Goal: Task Accomplishment & Management: Complete application form

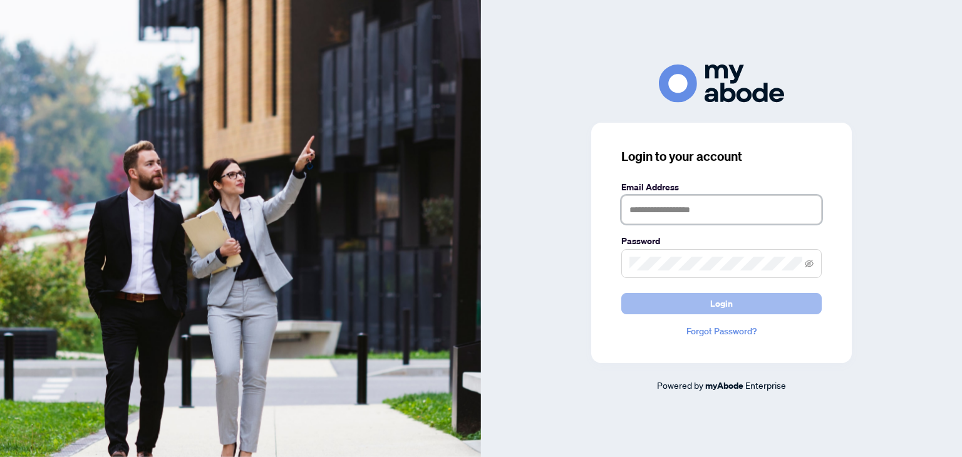
type input "**********"
click at [707, 302] on button "Login" at bounding box center [721, 303] width 200 height 21
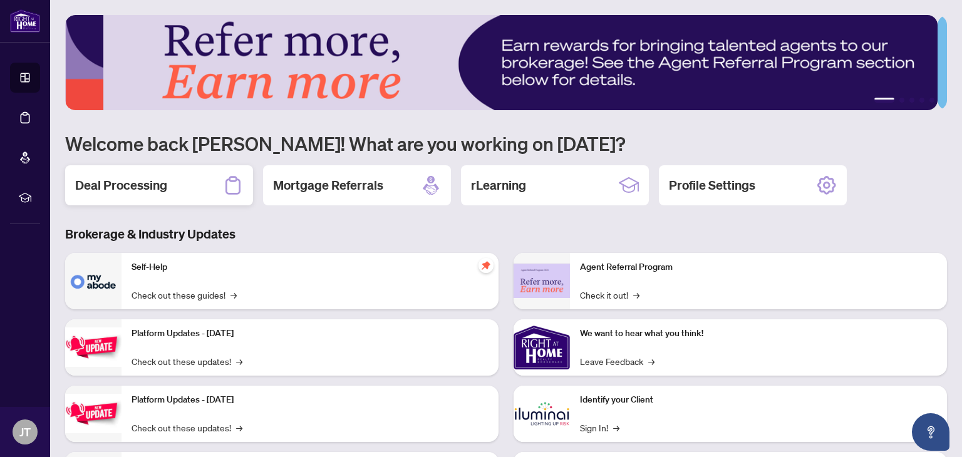
click at [162, 182] on h2 "Deal Processing" at bounding box center [121, 186] width 92 height 18
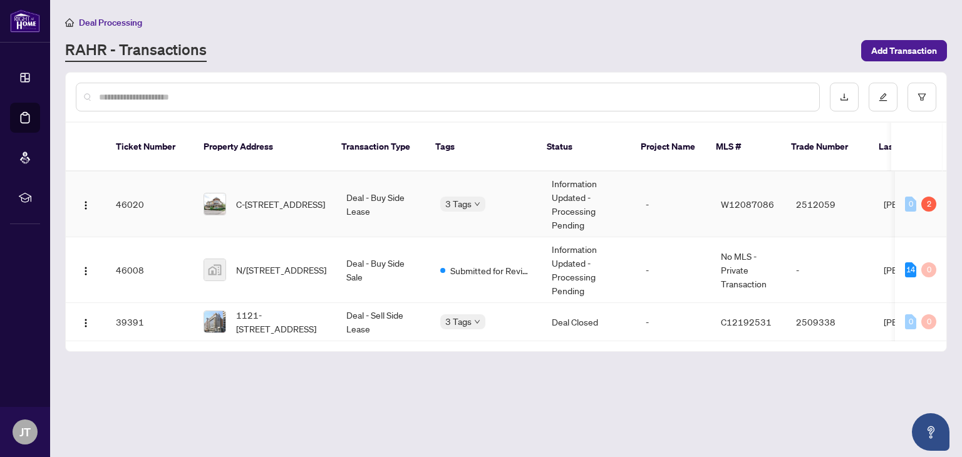
click at [226, 193] on div at bounding box center [215, 204] width 23 height 23
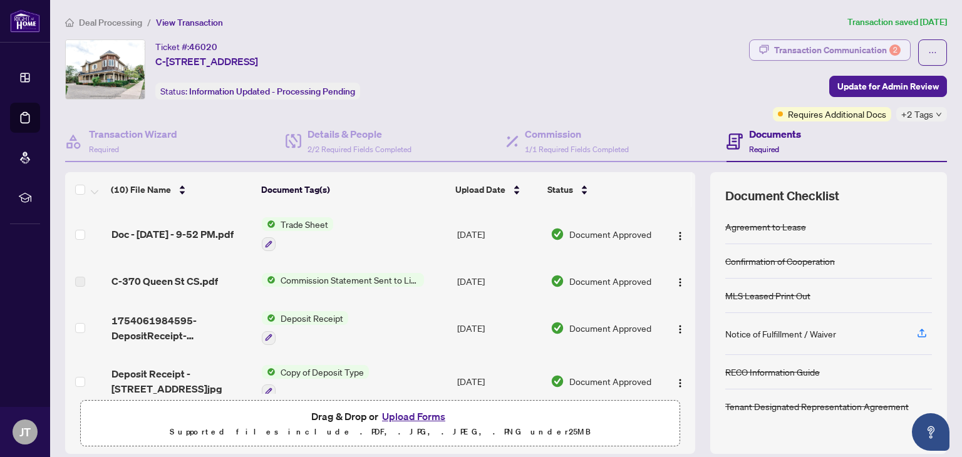
click at [805, 48] on div "Transaction Communication 2" at bounding box center [837, 50] width 127 height 20
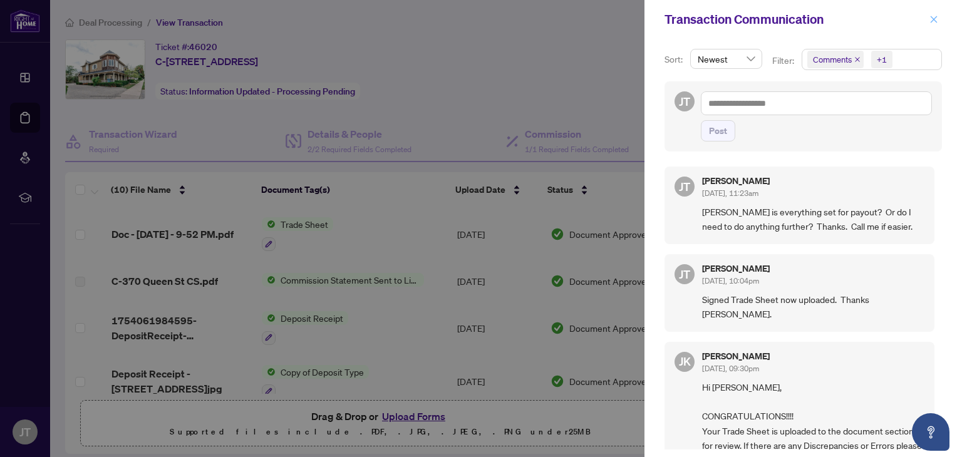
click at [932, 21] on icon "close" at bounding box center [934, 19] width 7 height 7
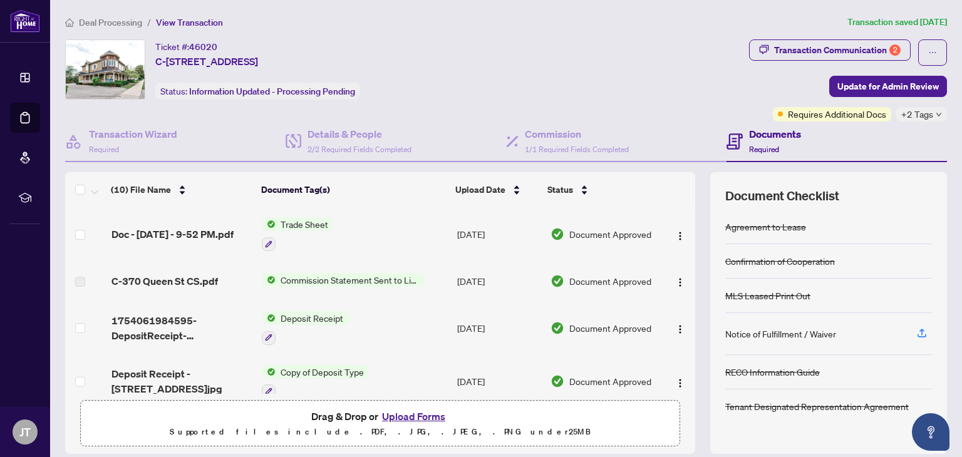
click at [118, 26] on span "Deal Processing" at bounding box center [110, 22] width 63 height 11
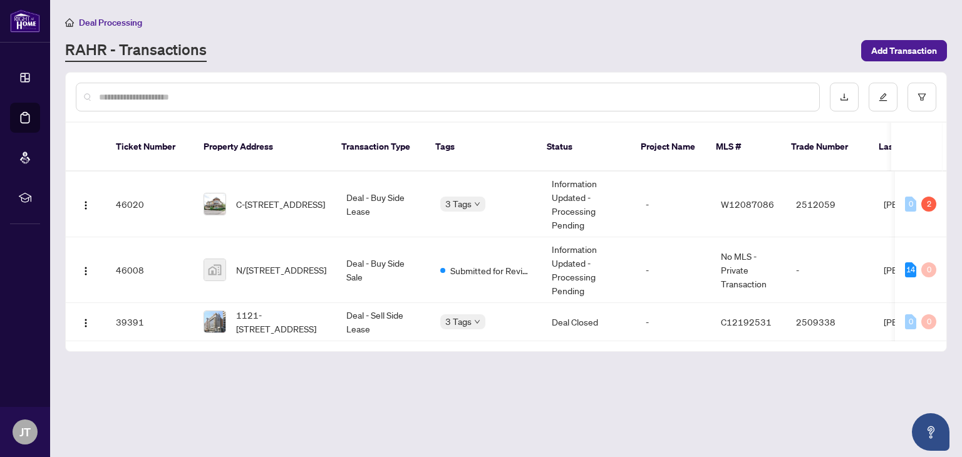
click at [96, 28] on li "Deal Processing" at bounding box center [103, 22] width 77 height 14
click at [96, 26] on span "Deal Processing" at bounding box center [110, 22] width 63 height 11
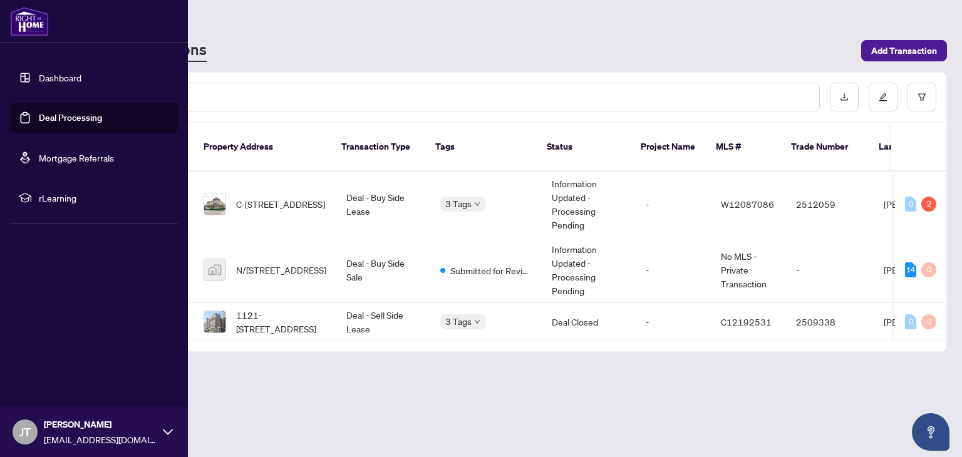
click at [15, 29] on img at bounding box center [29, 21] width 39 height 30
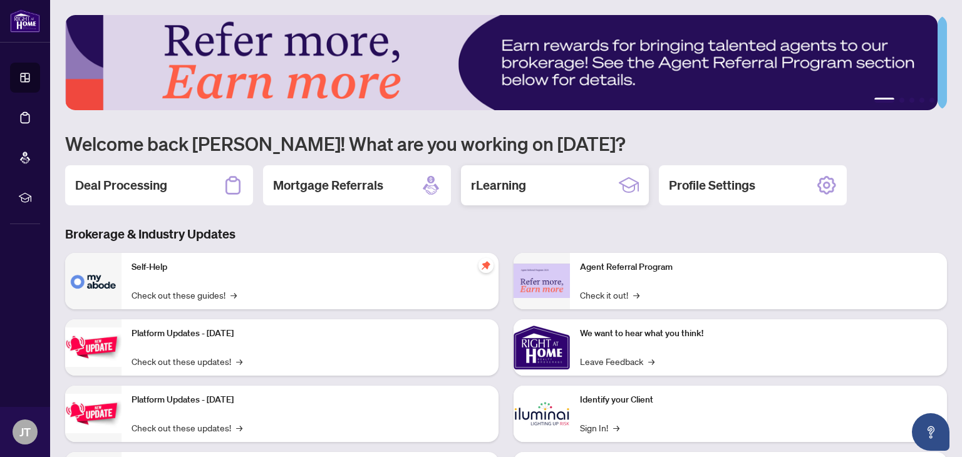
click at [541, 191] on div "rLearning" at bounding box center [555, 185] width 188 height 40
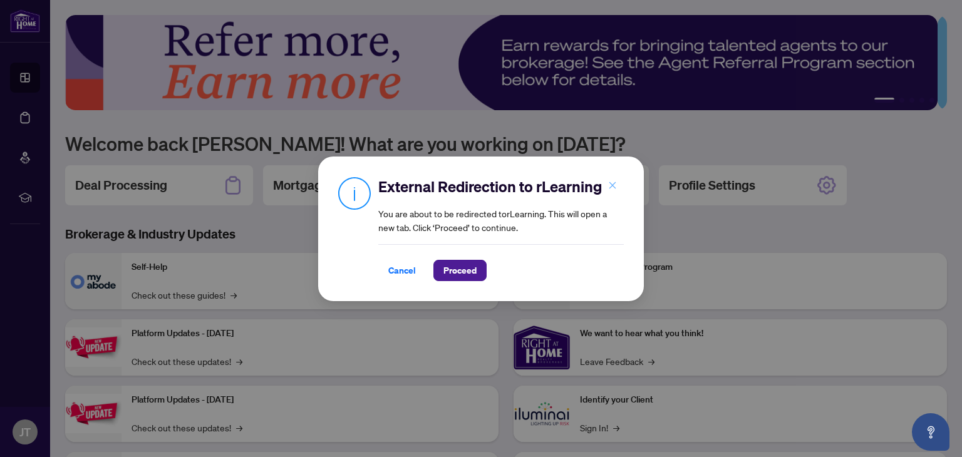
click at [611, 181] on icon "close" at bounding box center [612, 185] width 9 height 9
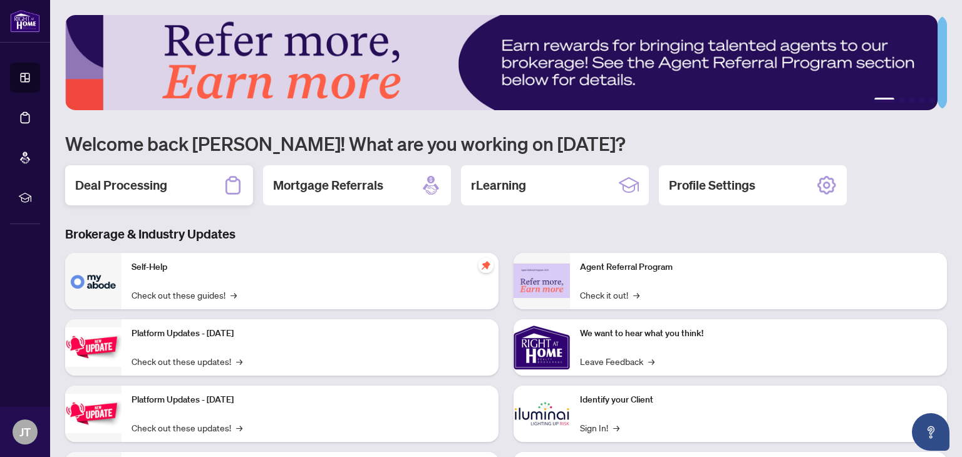
click at [148, 184] on h2 "Deal Processing" at bounding box center [121, 186] width 92 height 18
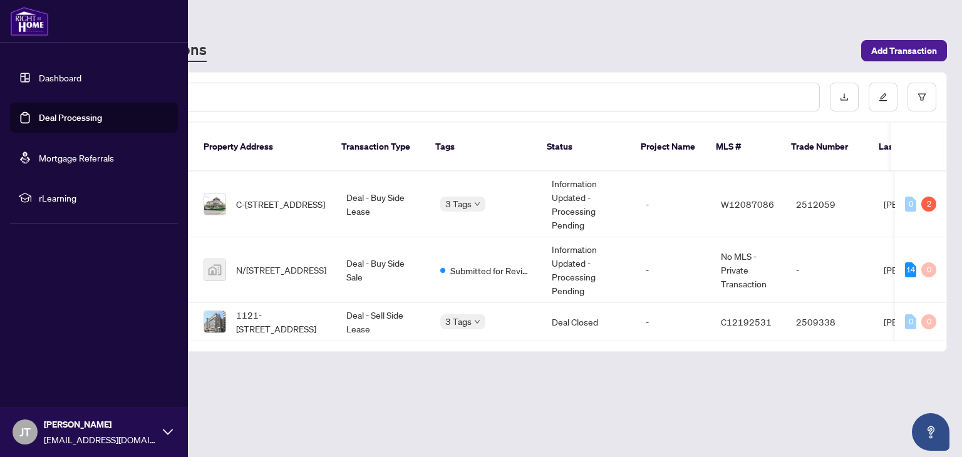
click at [49, 83] on link "Dashboard" at bounding box center [60, 77] width 43 height 11
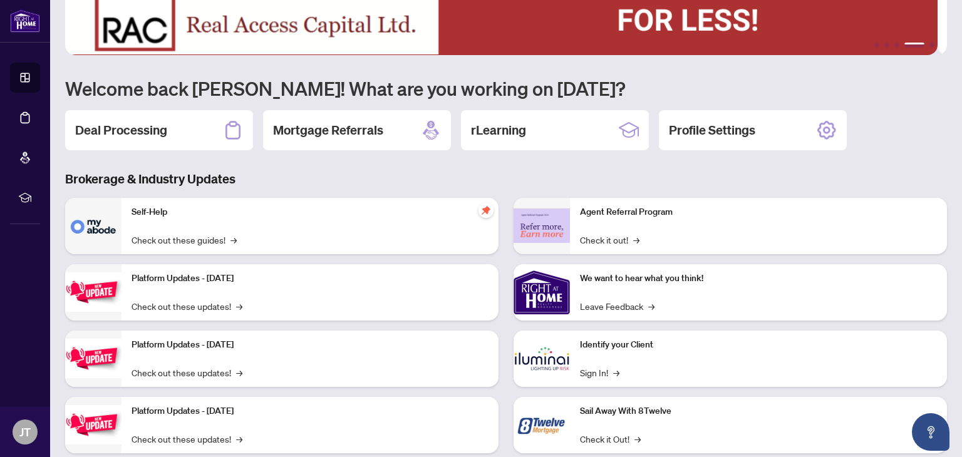
scroll to position [84, 0]
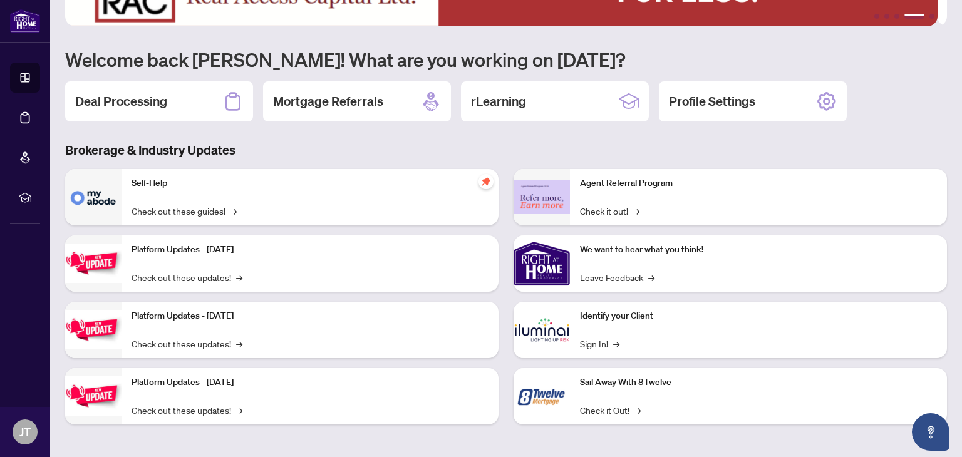
click at [135, 152] on h3 "Brokerage & Industry Updates" at bounding box center [506, 151] width 882 height 18
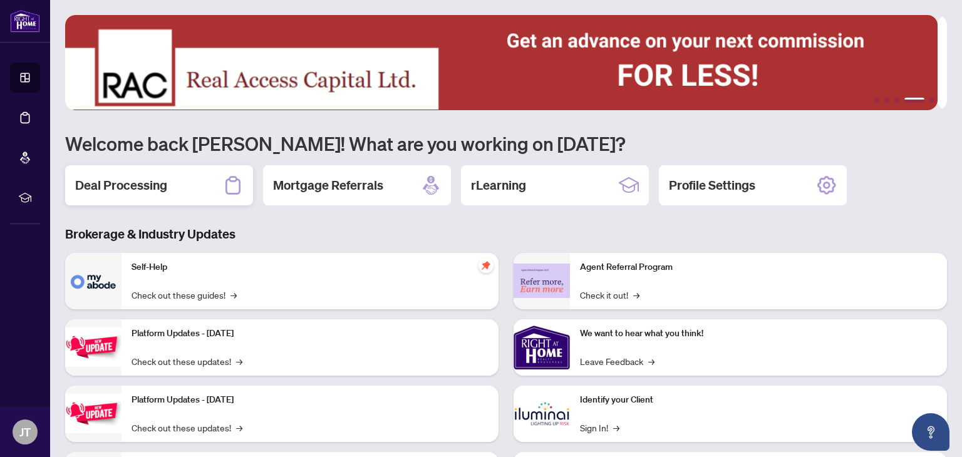
click at [179, 186] on div "Deal Processing" at bounding box center [159, 185] width 188 height 40
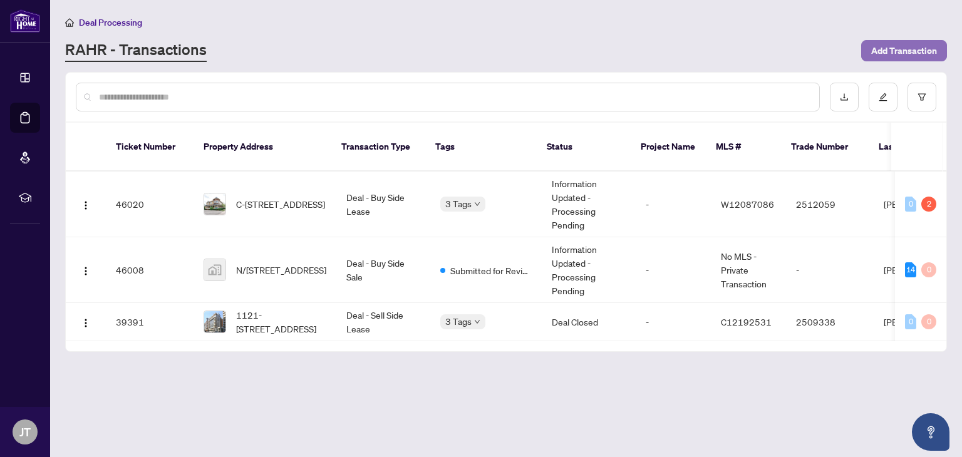
click at [902, 48] on span "Add Transaction" at bounding box center [904, 51] width 66 height 20
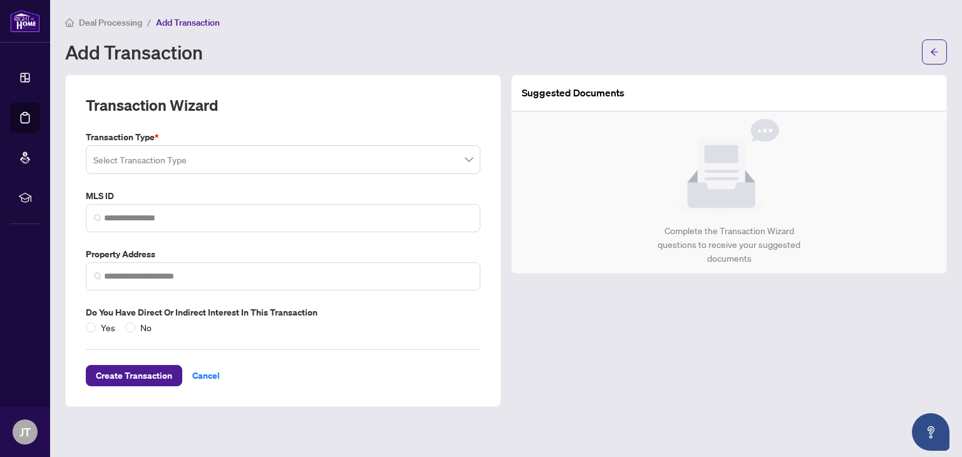
click at [382, 171] on input "search" at bounding box center [277, 162] width 368 height 28
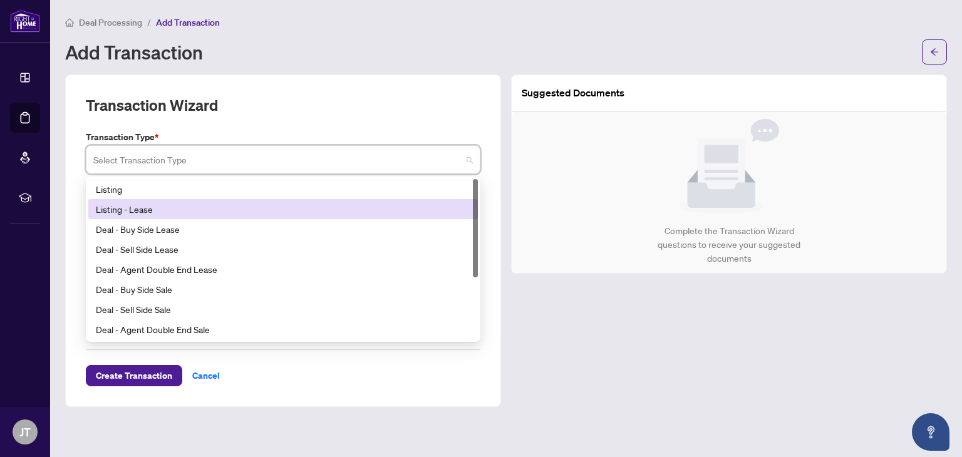
click at [368, 208] on div "Listing - Lease" at bounding box center [283, 209] width 375 height 14
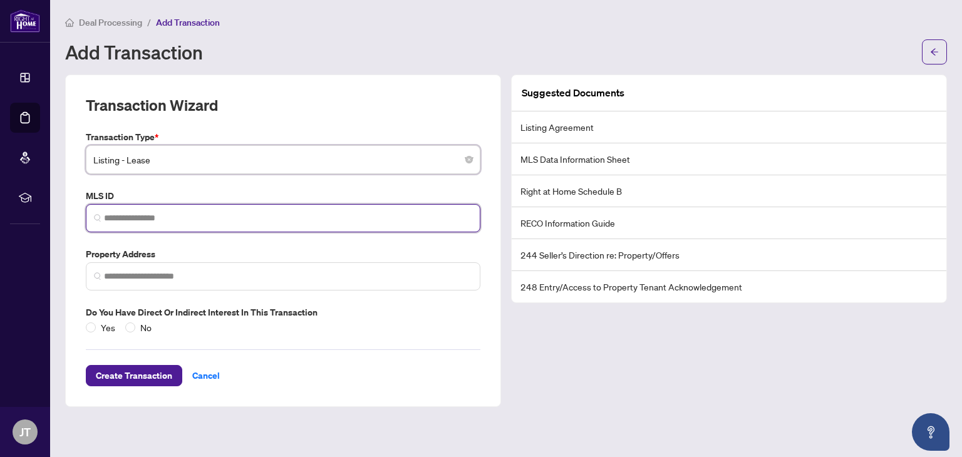
click at [337, 222] on input "search" at bounding box center [288, 218] width 368 height 13
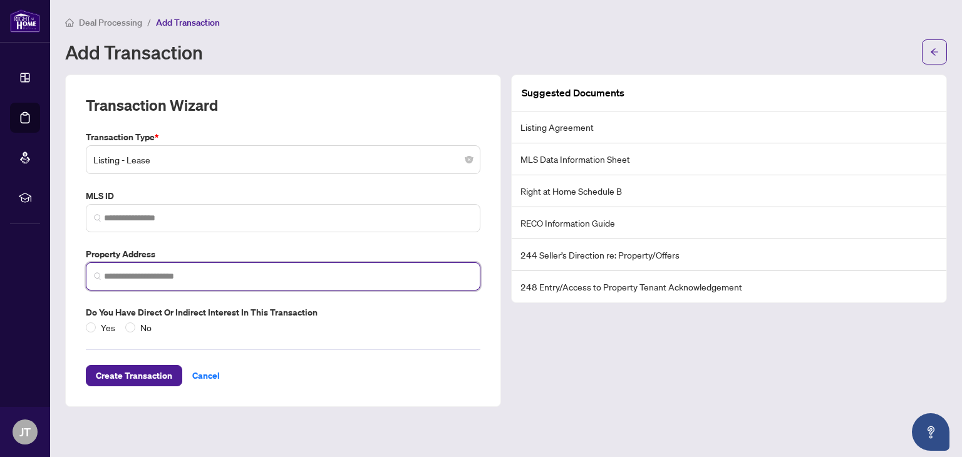
click at [308, 281] on input "search" at bounding box center [288, 276] width 368 height 13
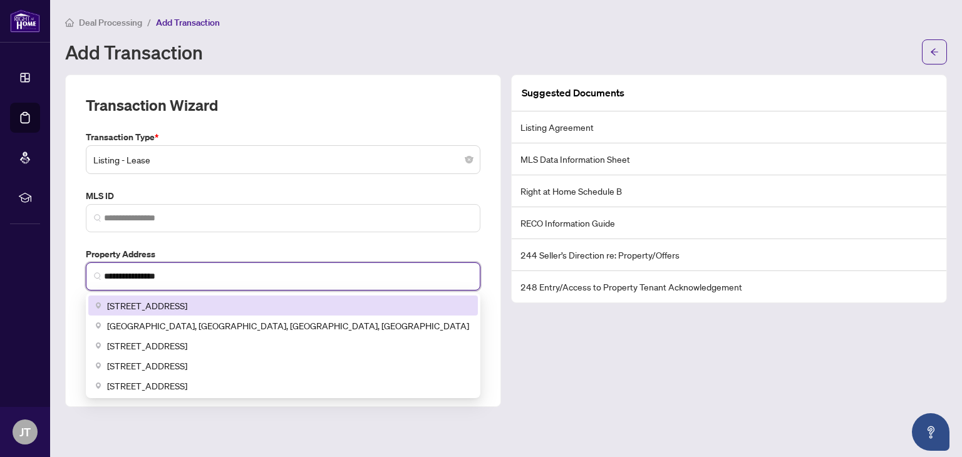
click at [284, 306] on div "[STREET_ADDRESS]" at bounding box center [283, 306] width 375 height 14
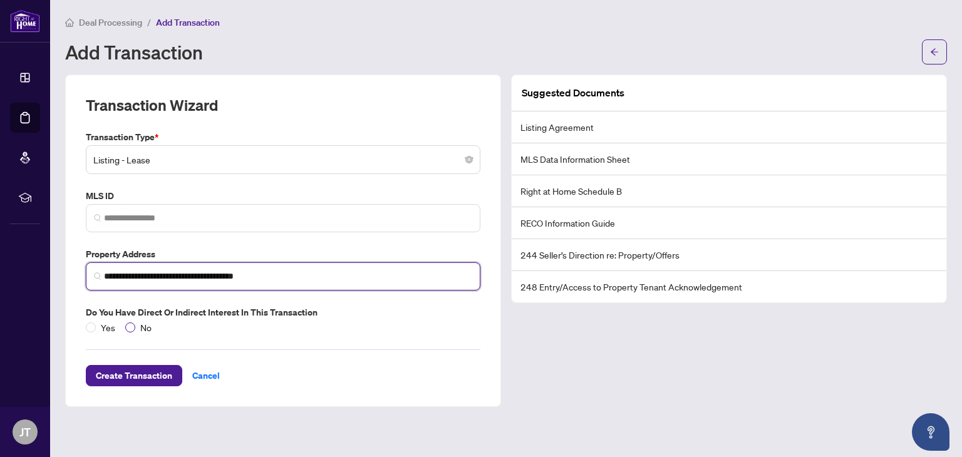
type input "**********"
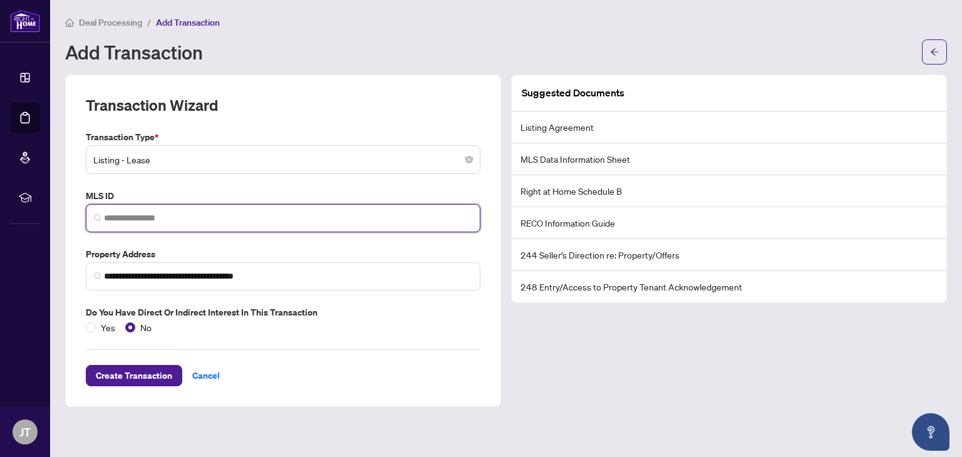
click at [164, 217] on input "search" at bounding box center [288, 218] width 368 height 13
